Goal: Task Accomplishment & Management: Manage account settings

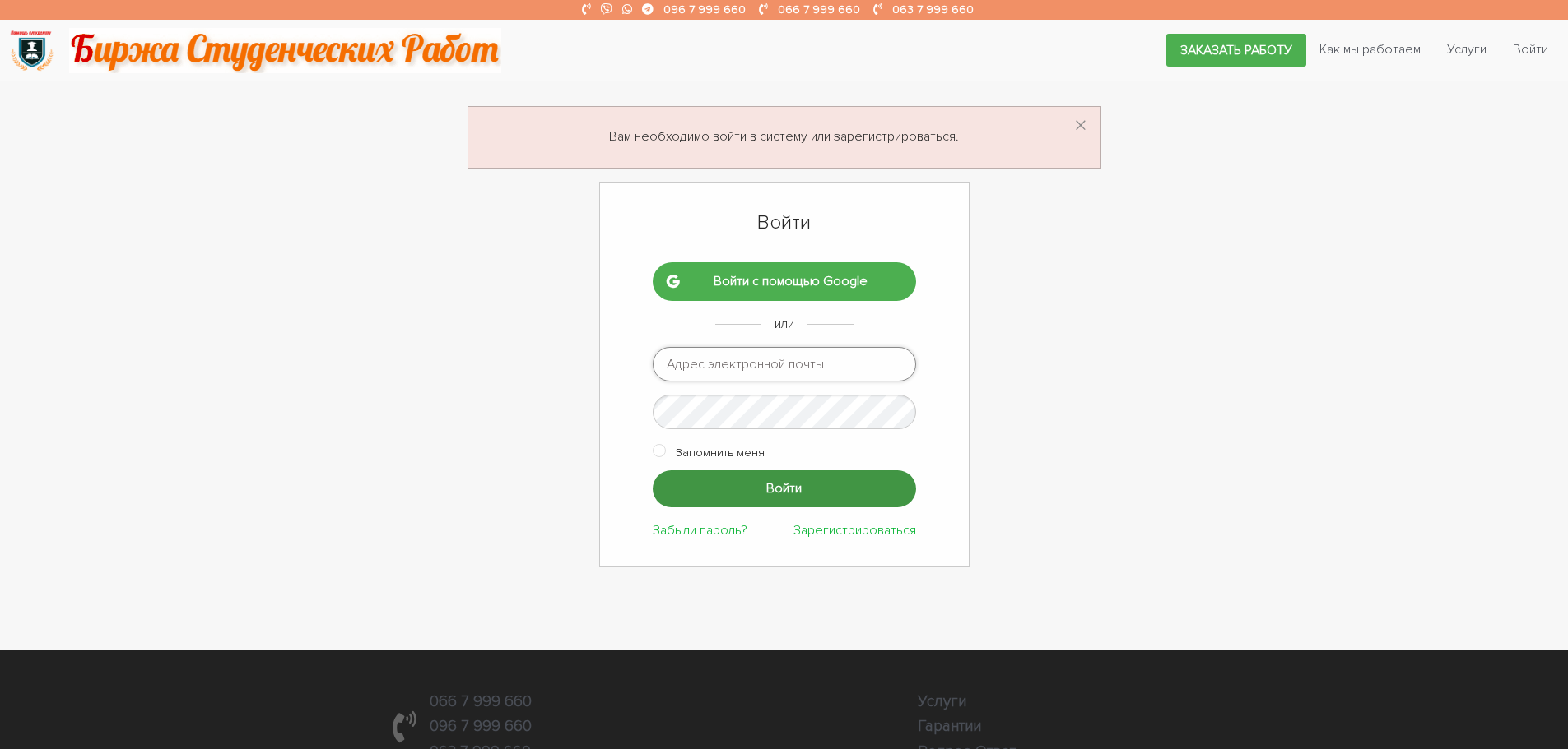
type input "ptv975@gmail.com"
click at [755, 492] on input "Войти" at bounding box center [784, 489] width 264 height 37
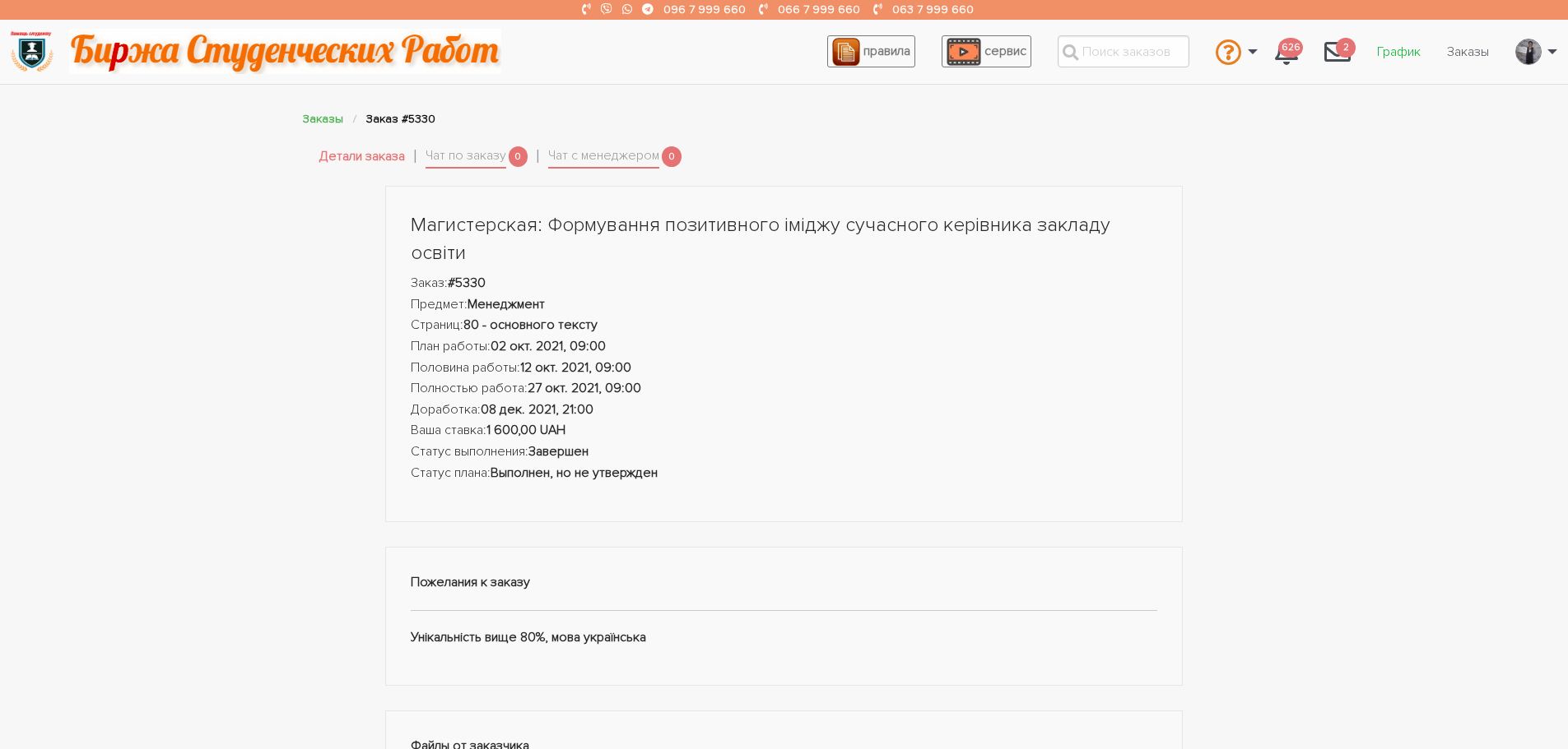
click at [1404, 50] on link "График" at bounding box center [1398, 51] width 70 height 31
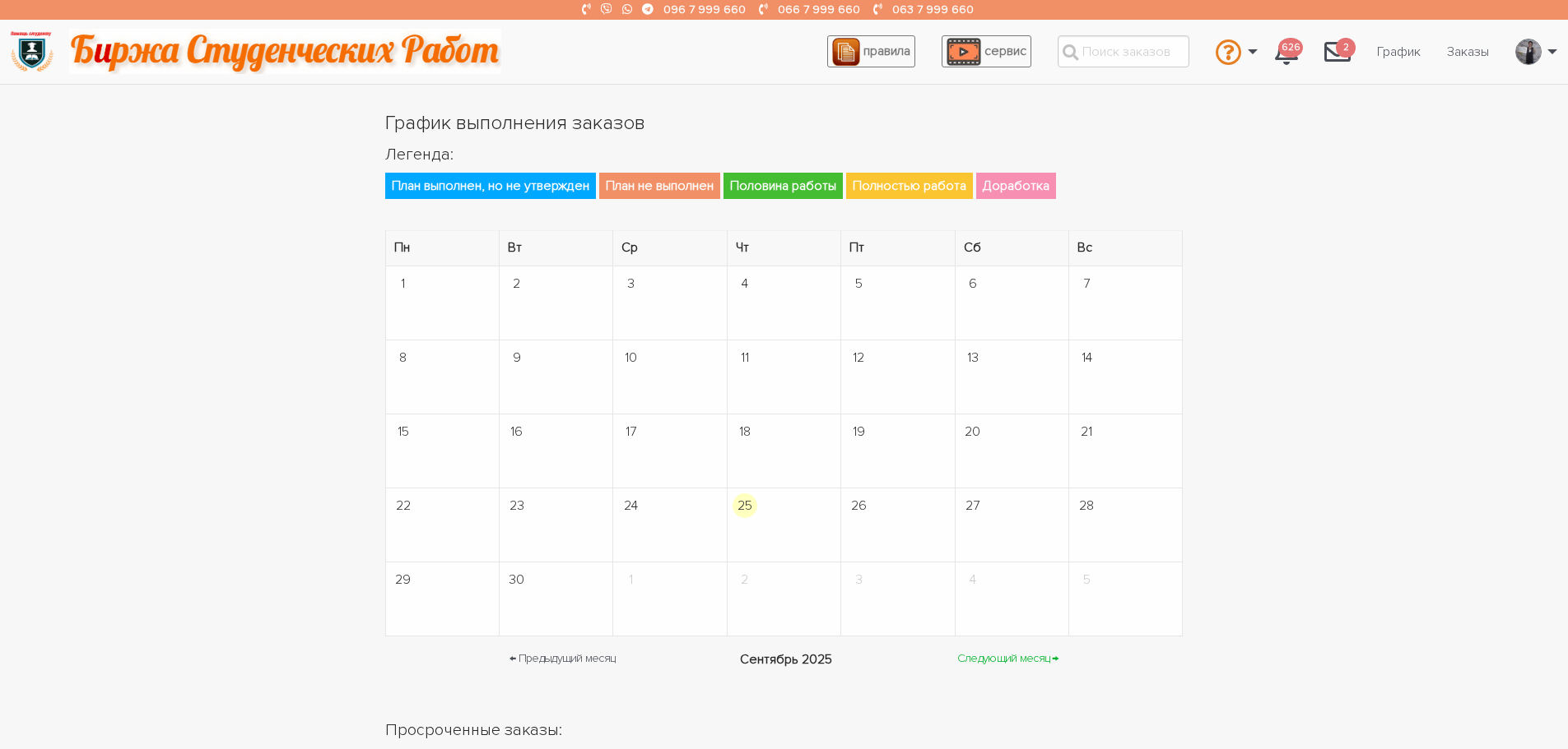
click at [993, 665] on link "Следующий месяц →" at bounding box center [1008, 659] width 101 height 19
click at [993, 665] on link "Следующий месяц →" at bounding box center [1006, 659] width 101 height 19
click at [1398, 56] on link "График" at bounding box center [1398, 51] width 70 height 31
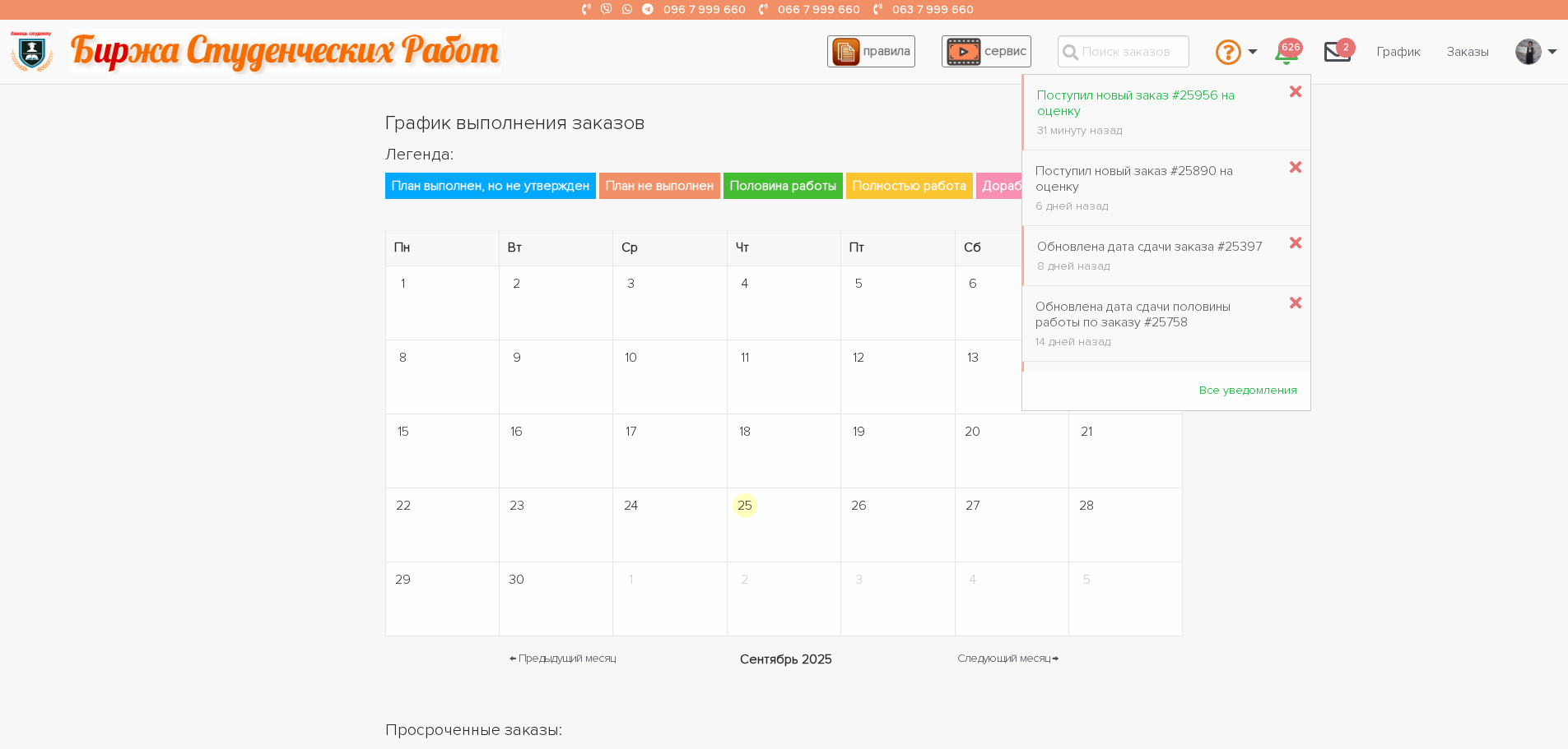
click at [1176, 103] on div "Поступил новый заказ #25956 на оценку" at bounding box center [1156, 104] width 239 height 31
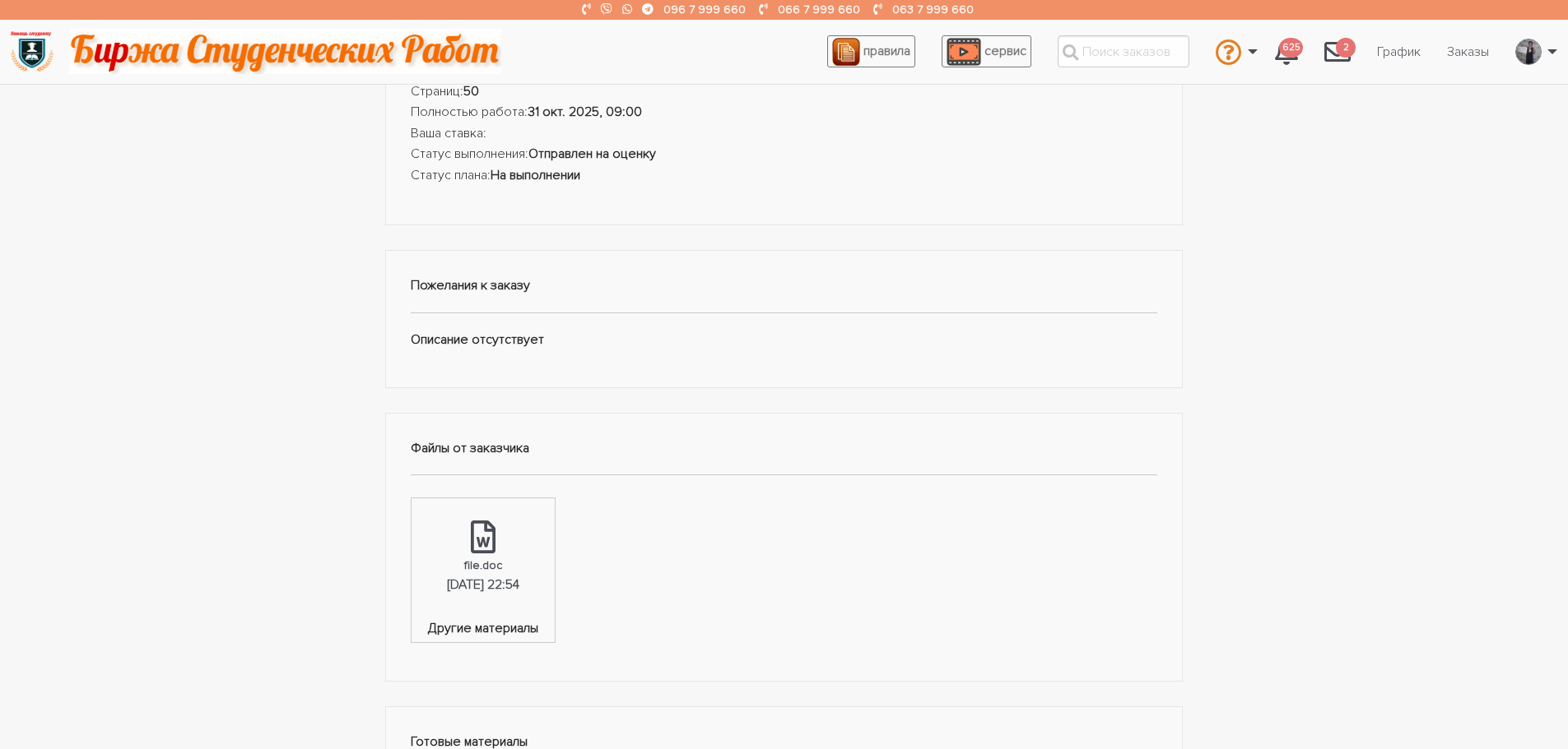
scroll to position [329, 0]
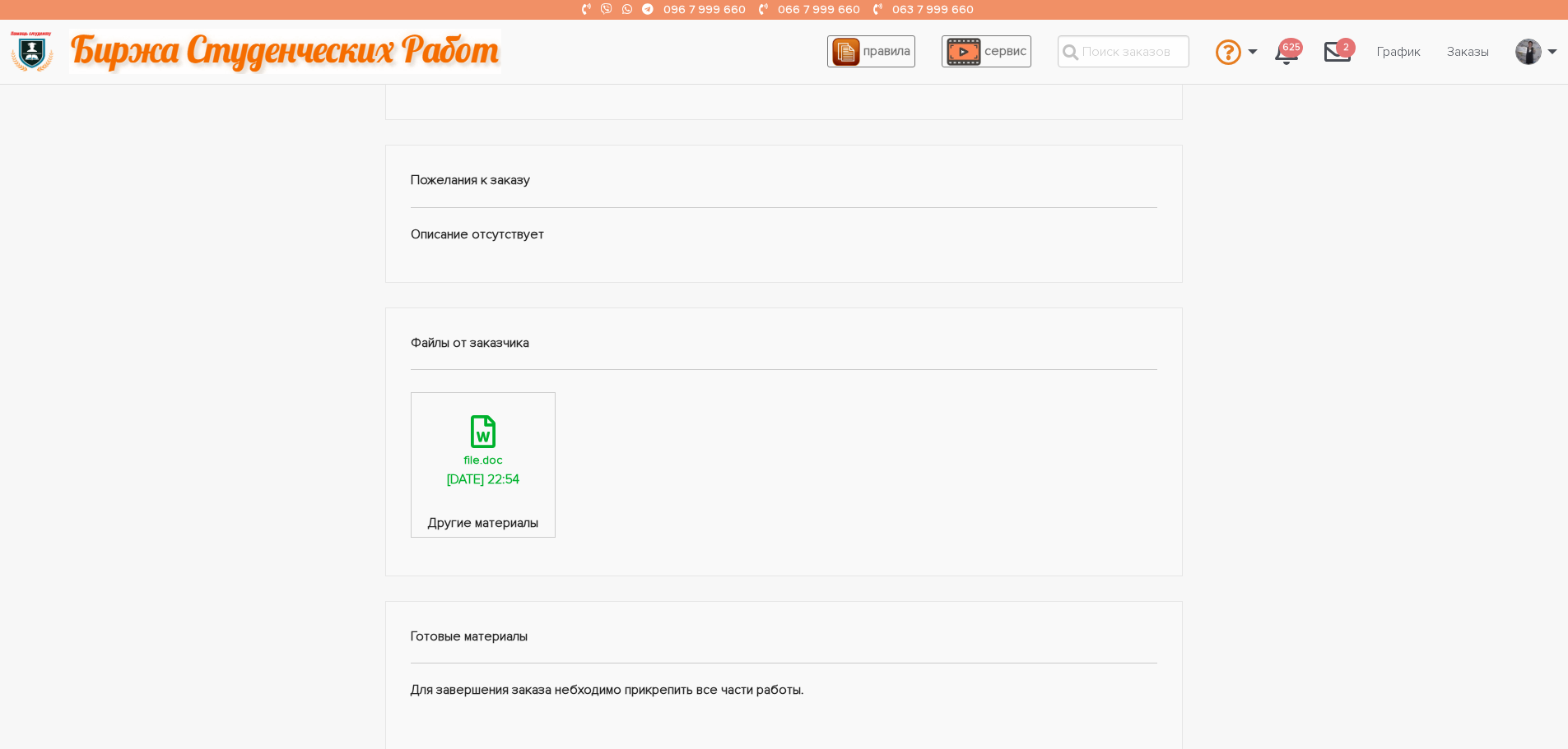
click at [513, 472] on div "24.09.2025, 22:54" at bounding box center [483, 480] width 72 height 21
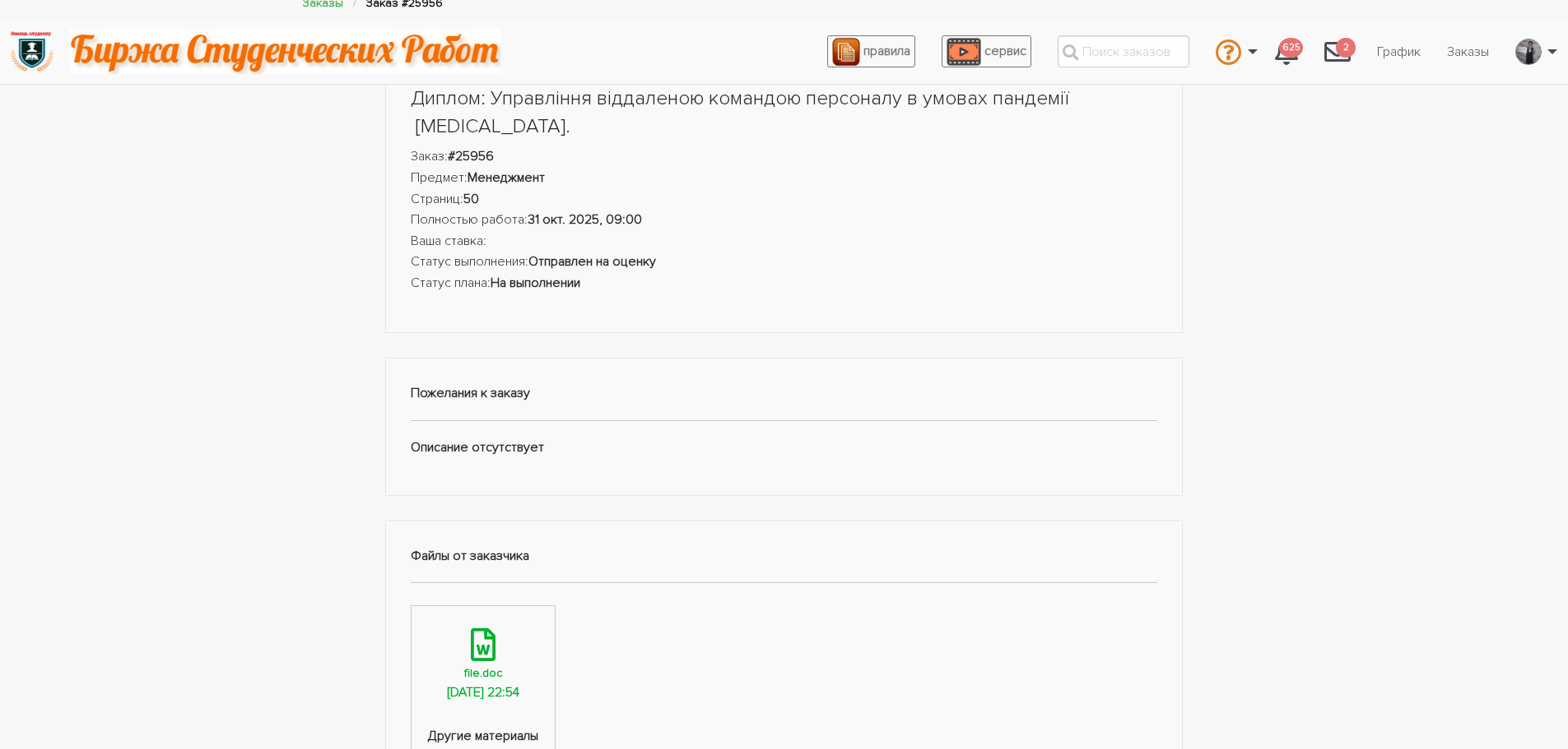
scroll to position [0, 0]
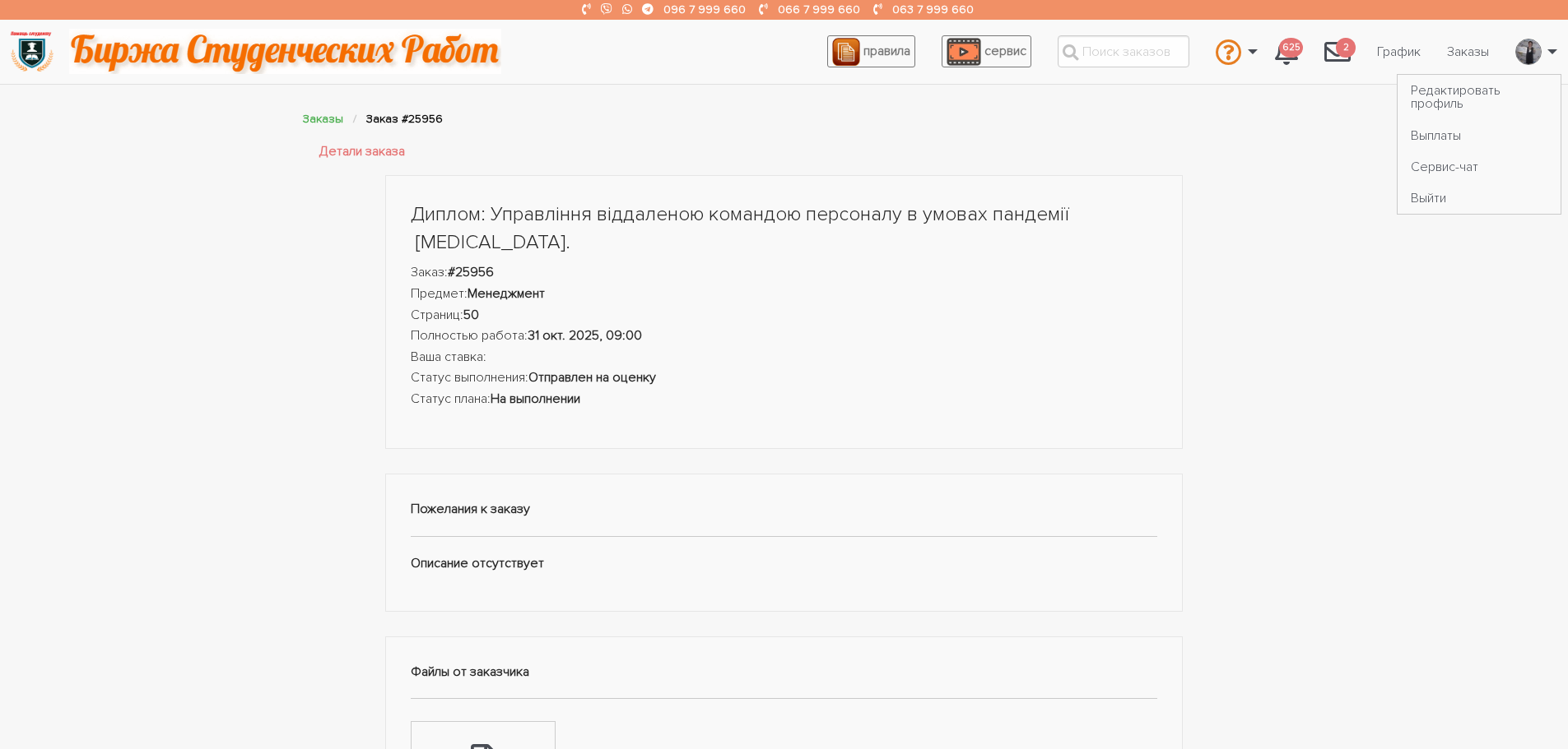
click at [1528, 46] on img "\a \a" at bounding box center [1528, 51] width 24 height 26
click at [304, 120] on link "Заказы" at bounding box center [323, 119] width 40 height 14
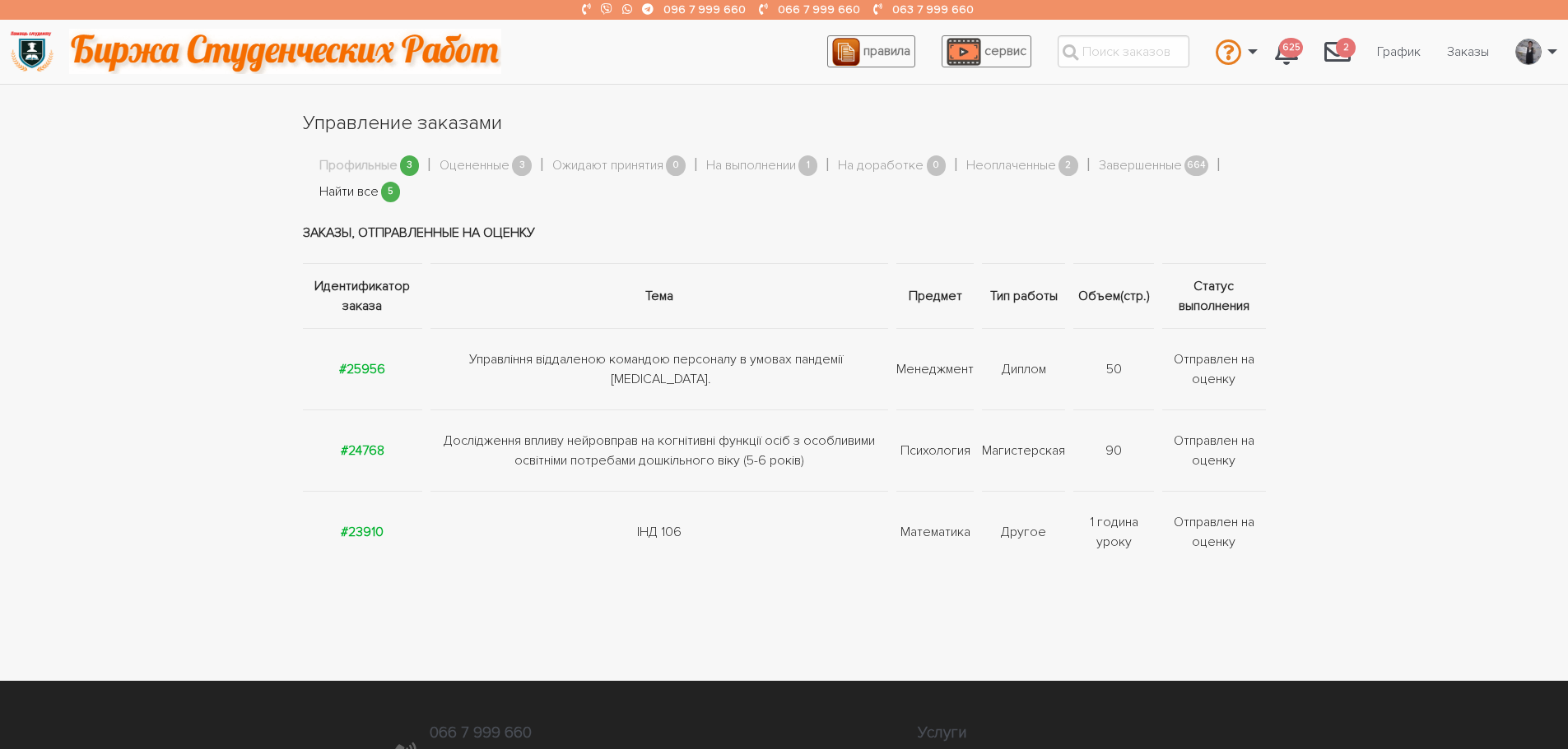
click at [359, 189] on link "Найти все" at bounding box center [349, 192] width 59 height 21
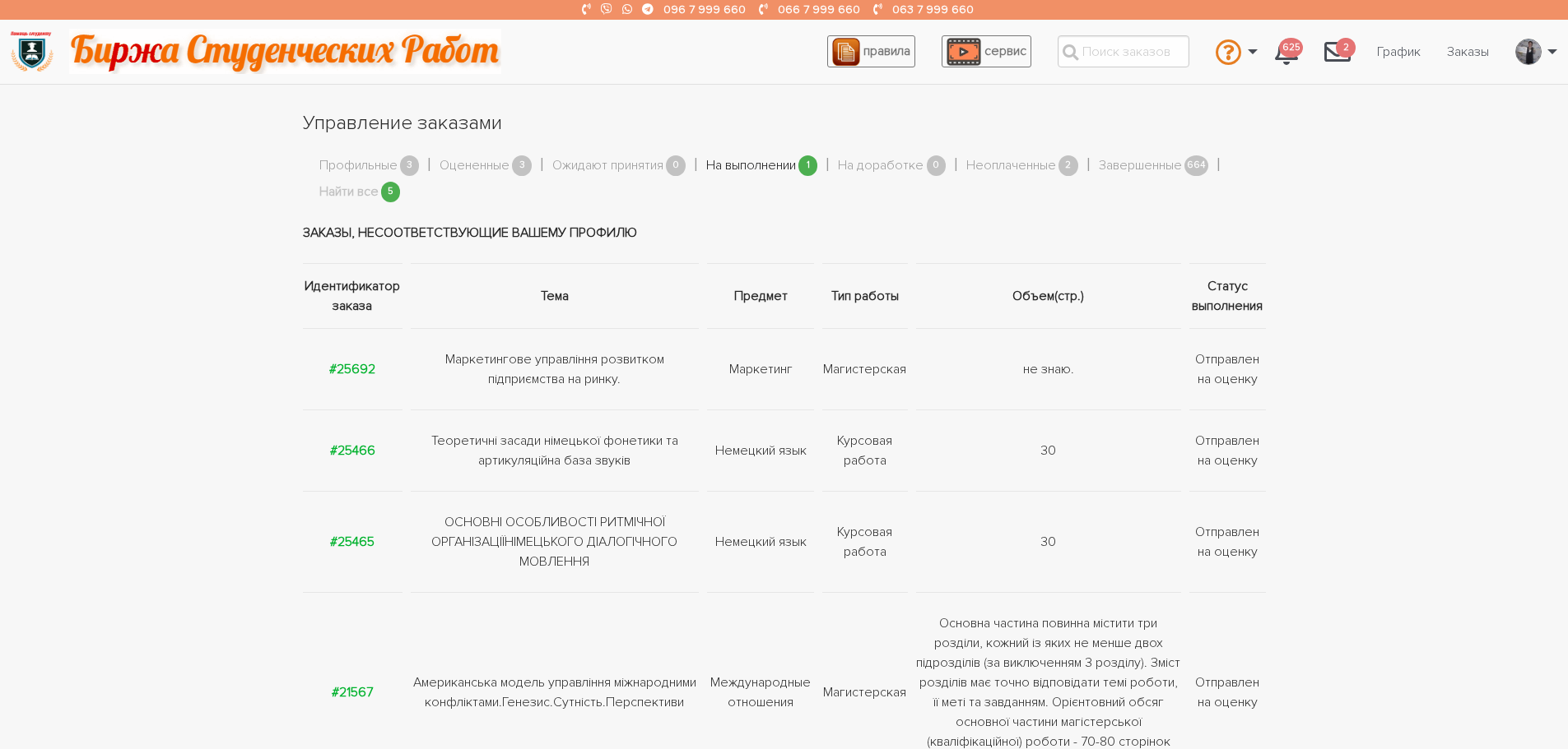
click at [743, 165] on link "На выполнении" at bounding box center [751, 166] width 90 height 21
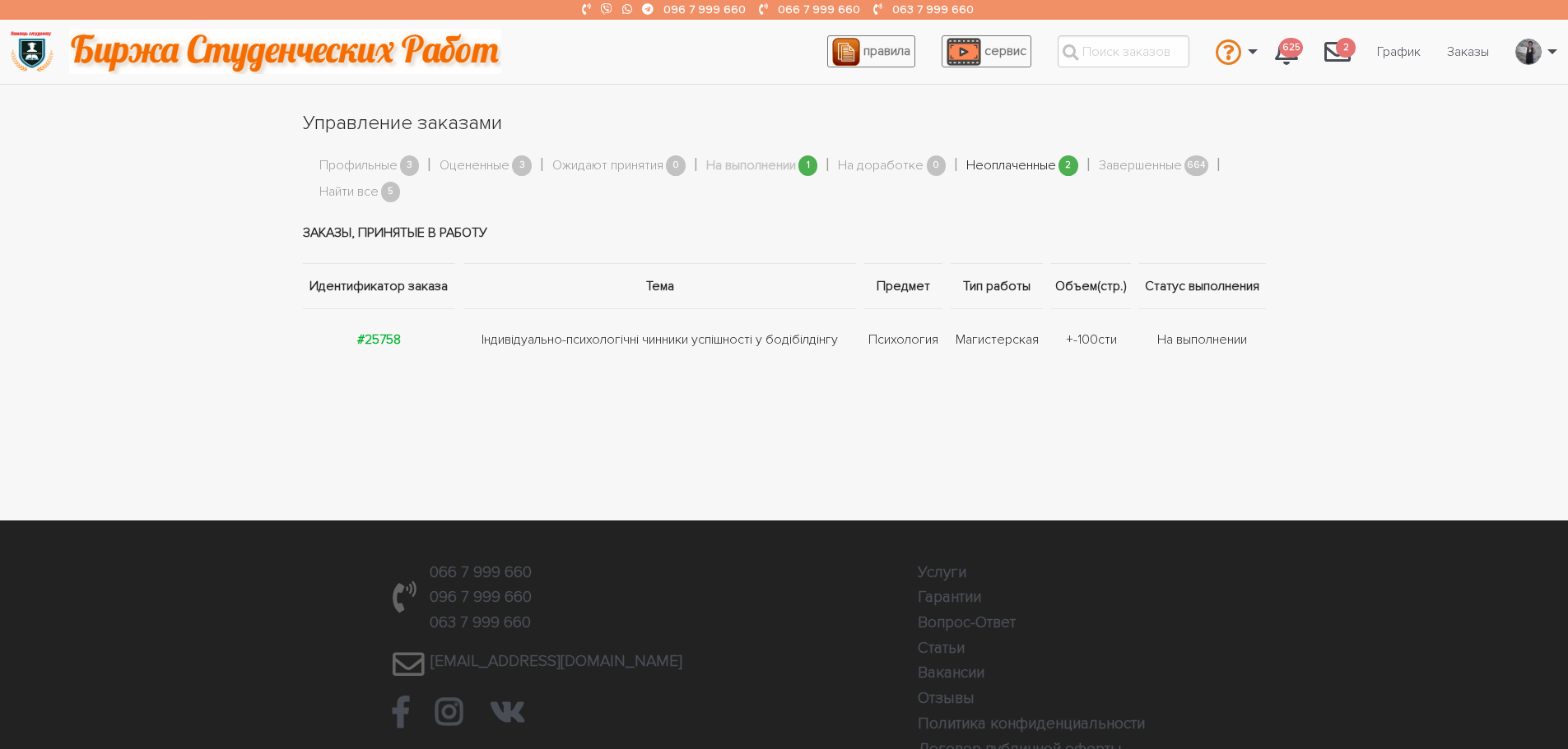
click at [1005, 163] on link "Неоплаченные" at bounding box center [1011, 166] width 90 height 21
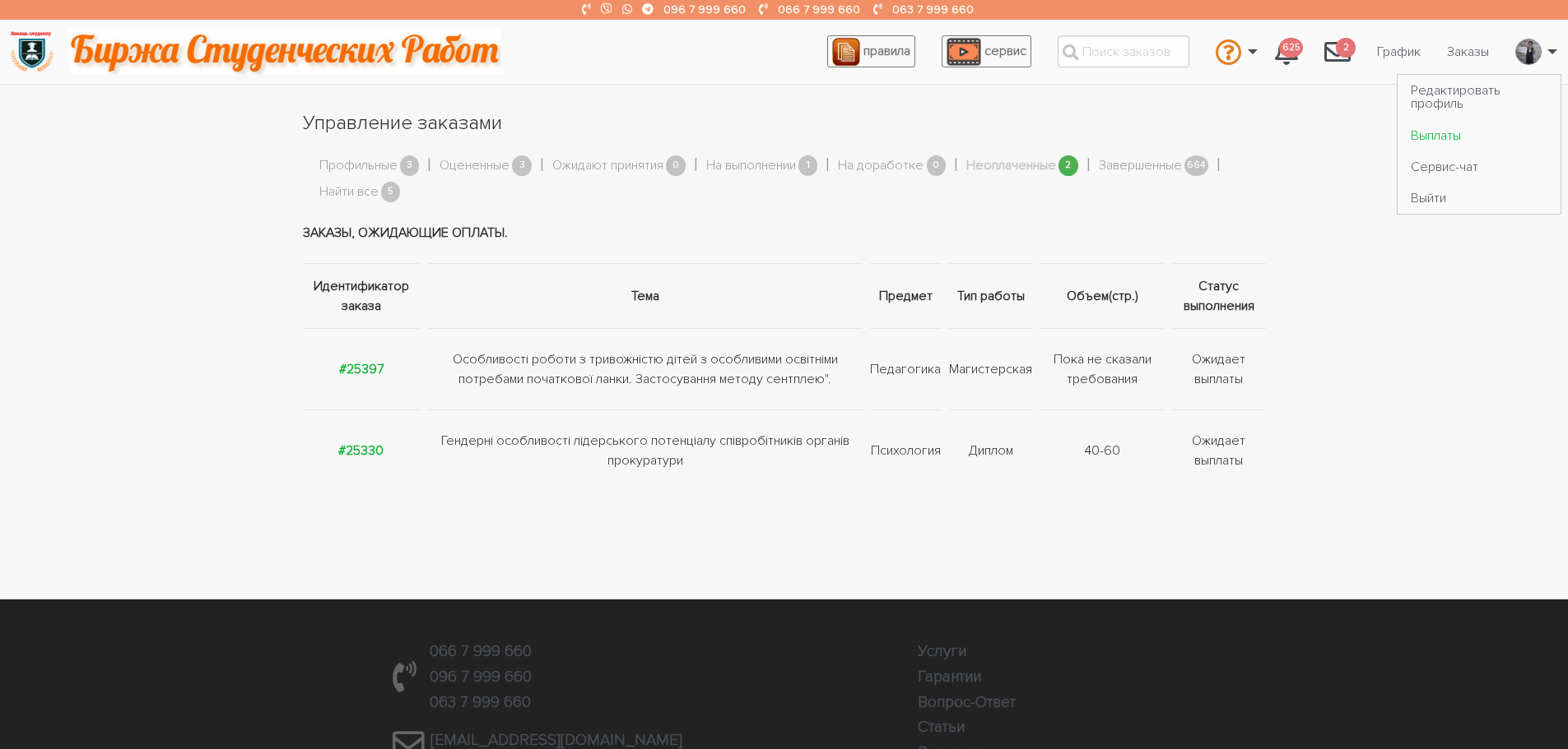
click at [1454, 133] on link "Выплаты" at bounding box center [1480, 135] width 163 height 31
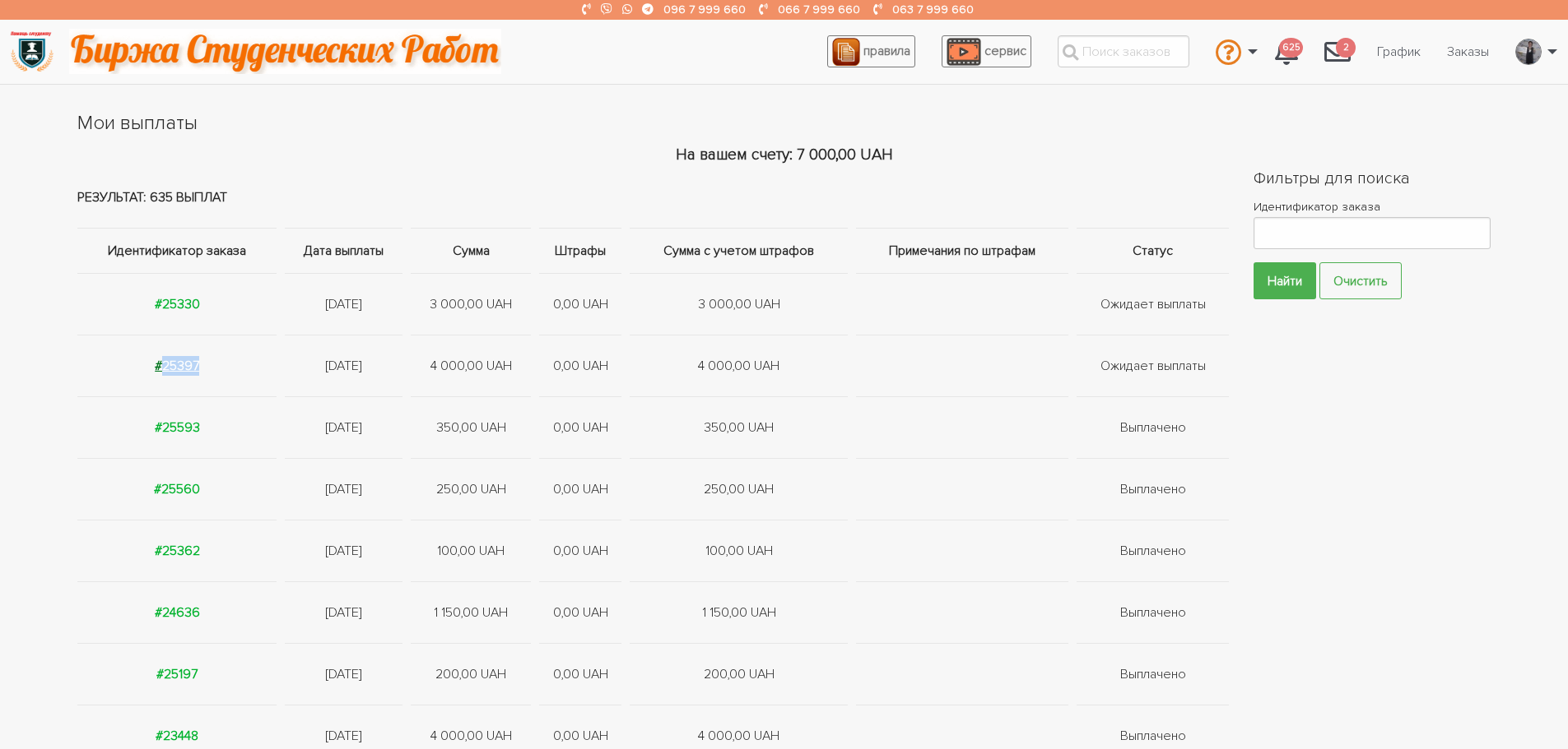
drag, startPoint x: 212, startPoint y: 369, endPoint x: 159, endPoint y: 363, distance: 53.3
click at [159, 363] on td "#25397" at bounding box center [179, 365] width 203 height 61
copy strong "25397"
